Goal: Information Seeking & Learning: Learn about a topic

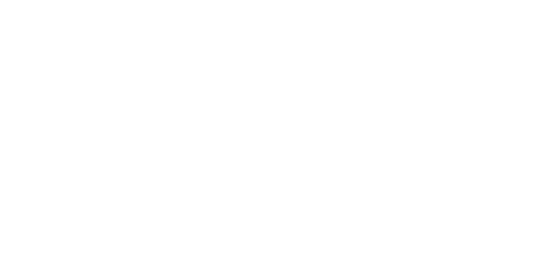
scroll to position [1278, 0]
click at [377, 131] on div "Videos" at bounding box center [196, 179] width 370 height 321
